Goal: Entertainment & Leisure: Consume media (video, audio)

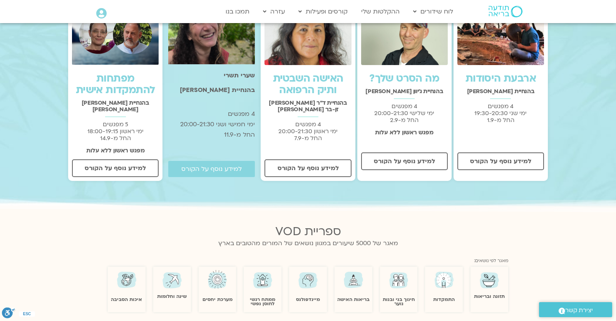
scroll to position [135, 0]
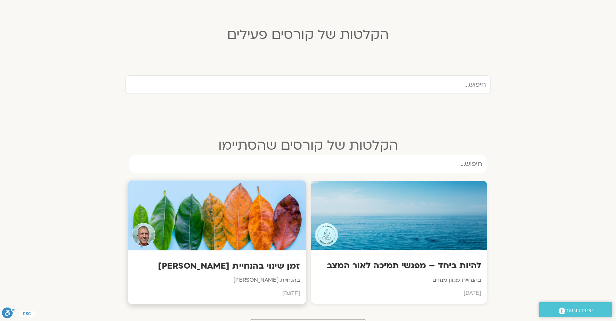
scroll to position [270, 0]
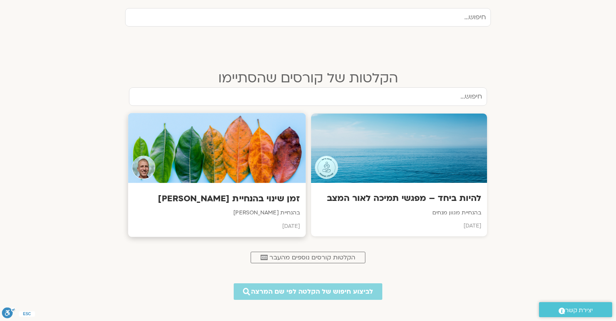
click at [245, 144] on div at bounding box center [217, 148] width 178 height 70
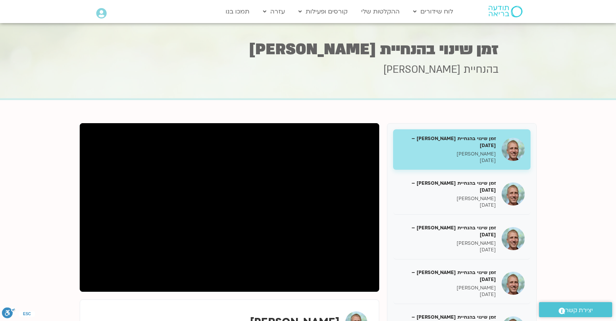
click at [18, 212] on section "זמן שינוי בהנחיית ניב אידלמן – 29/10/24 ניב אידלמן 29/10/2024 זמן שינוי בהנחיית…" at bounding box center [308, 278] width 616 height 357
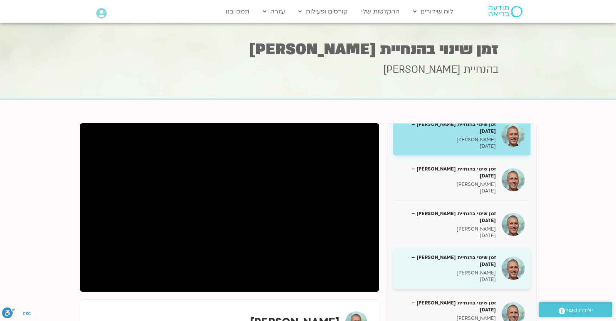
scroll to position [135, 0]
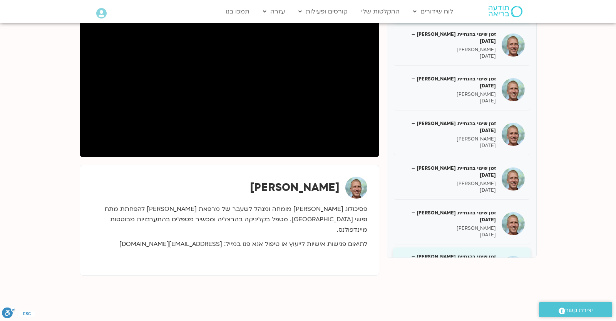
click at [440, 269] on p "ניב אידלמן" at bounding box center [447, 272] width 97 height 7
